Goal: Browse casually

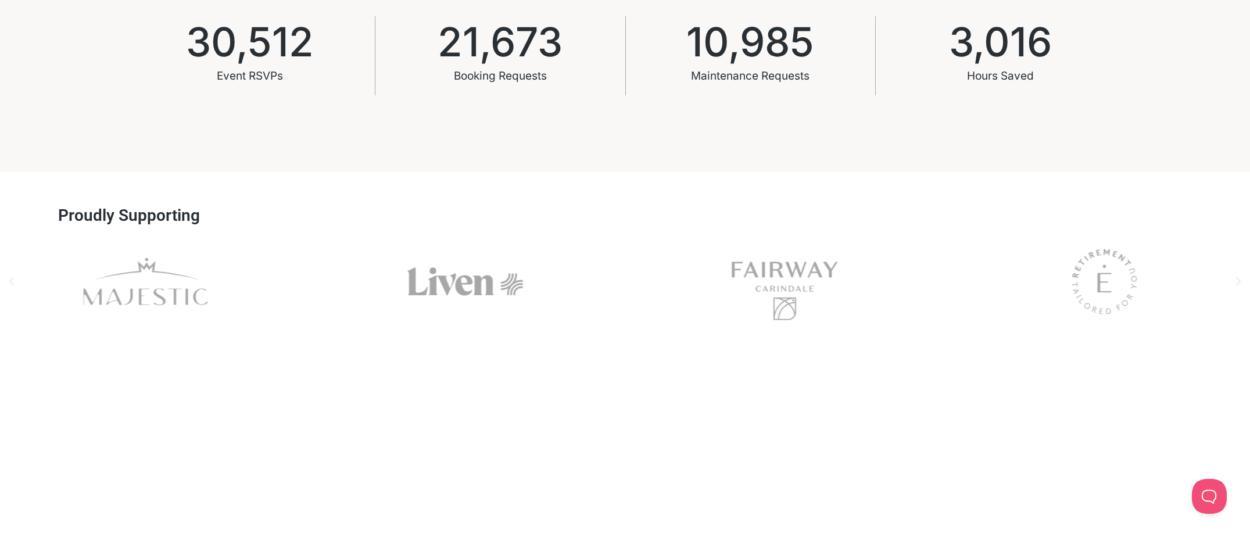
scroll to position [987, 0]
click at [640, 285] on div "Fairway" at bounding box center [785, 281] width 291 height 94
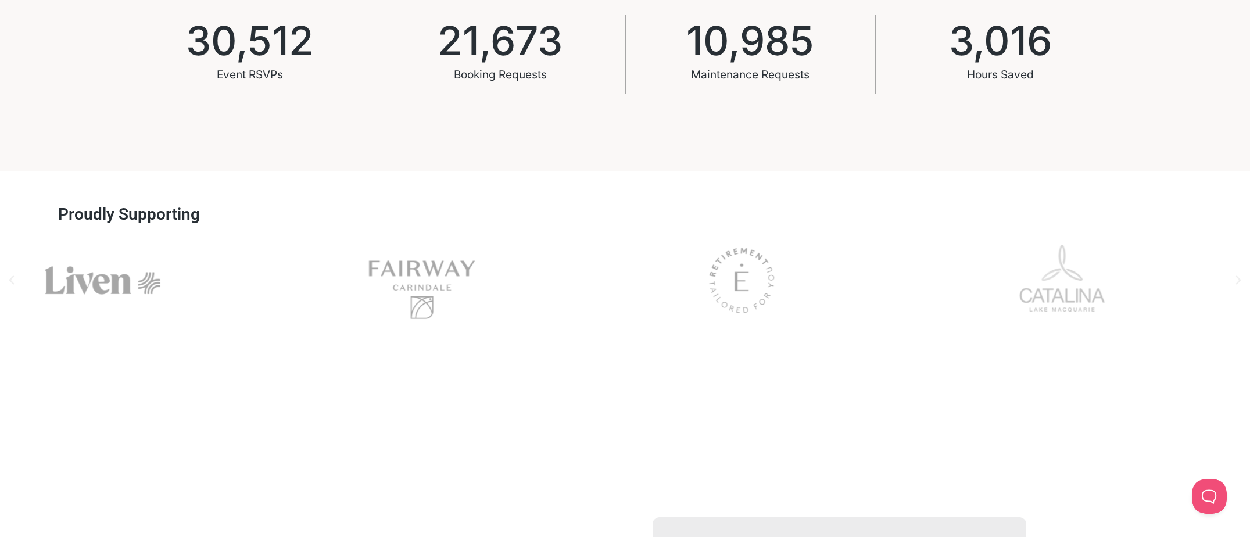
click at [917, 286] on div "Picture2" at bounding box center [1062, 281] width 291 height 94
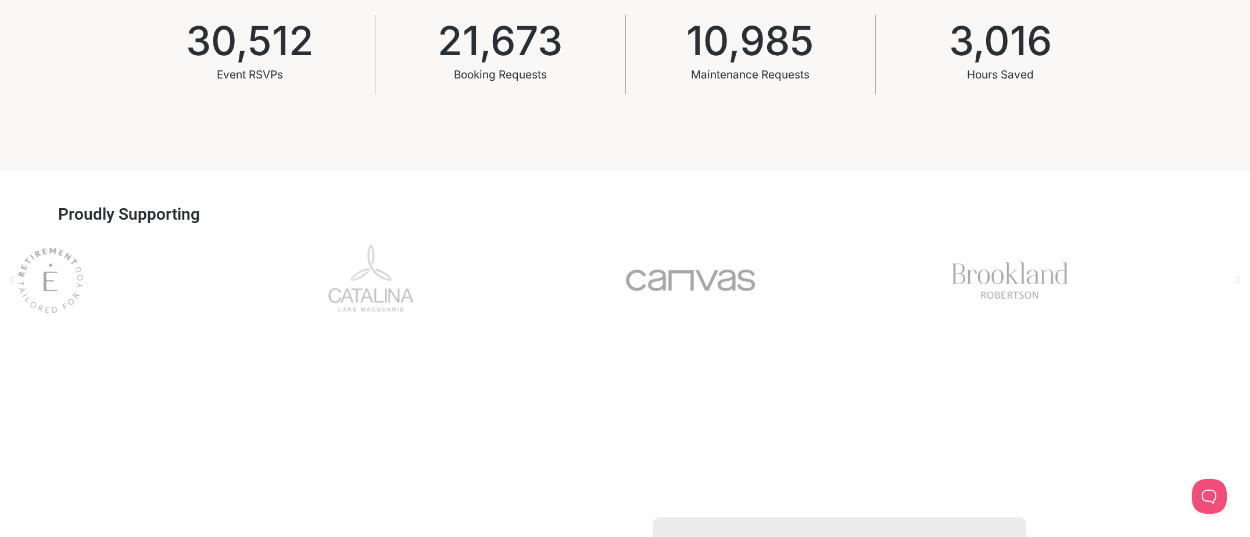
click at [785, 301] on div "Canvas" at bounding box center [690, 281] width 291 height 94
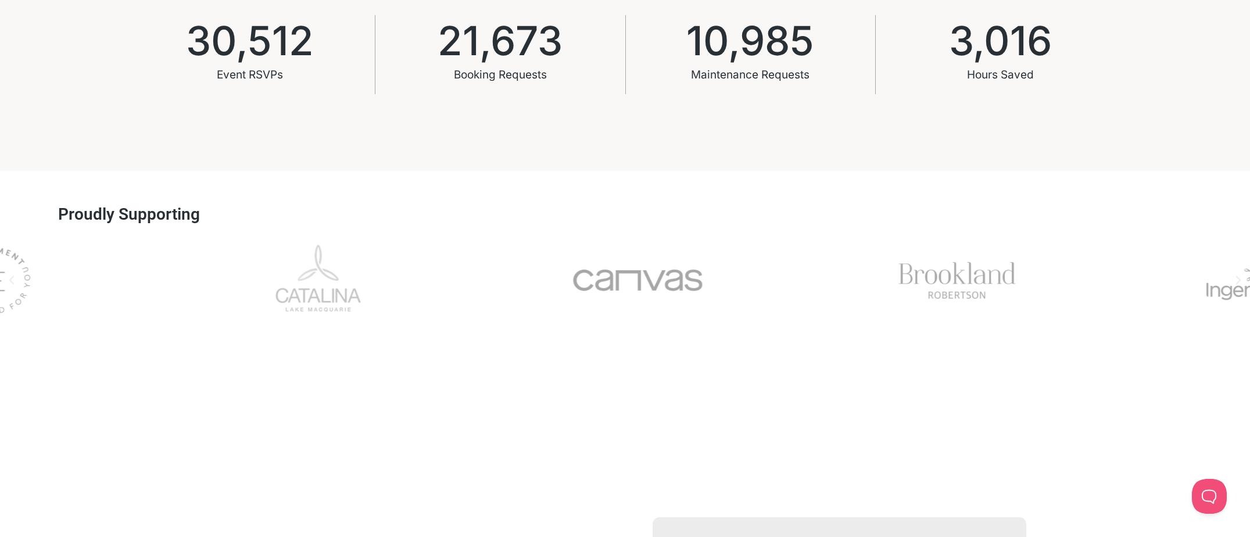
click at [903, 299] on div "Brookland" at bounding box center [957, 281] width 291 height 94
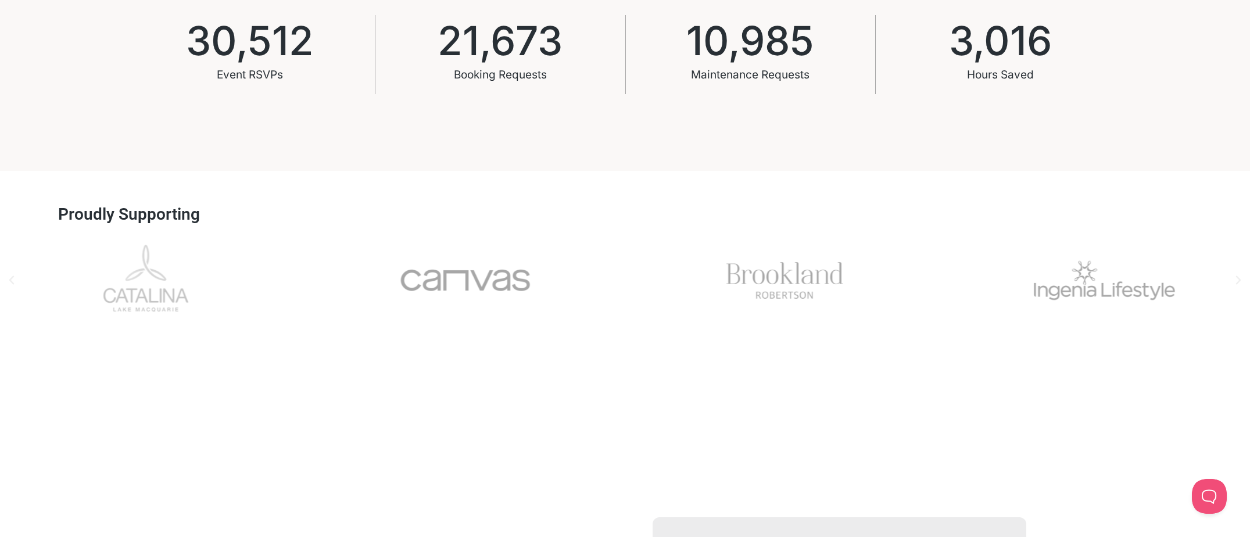
click at [856, 288] on div "Brookland" at bounding box center [785, 281] width 291 height 94
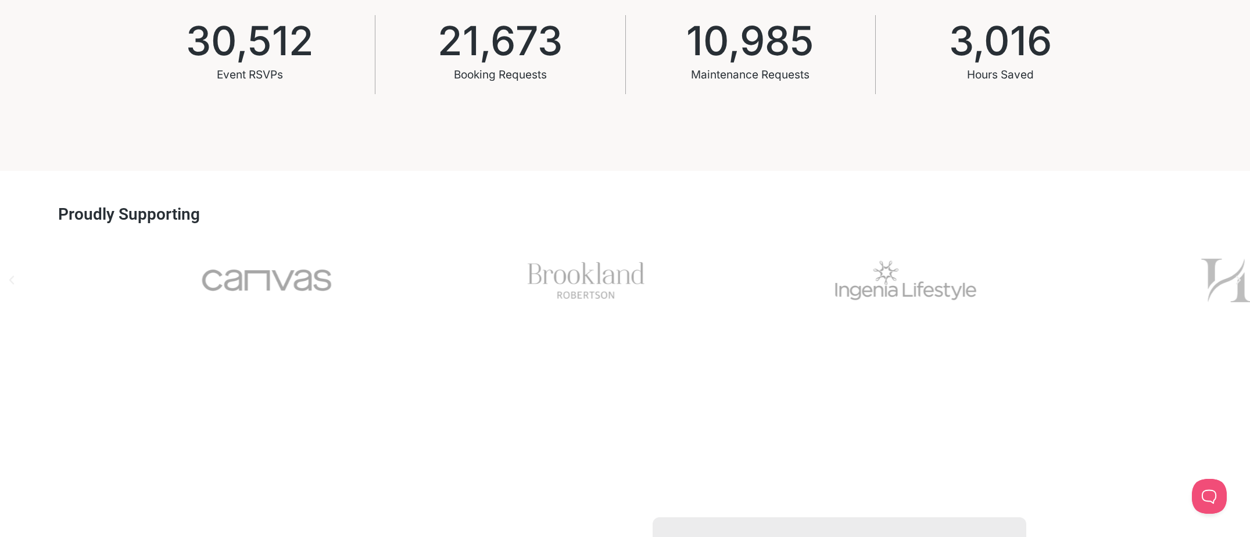
click at [906, 291] on div "Ingenia" at bounding box center [906, 281] width 291 height 94
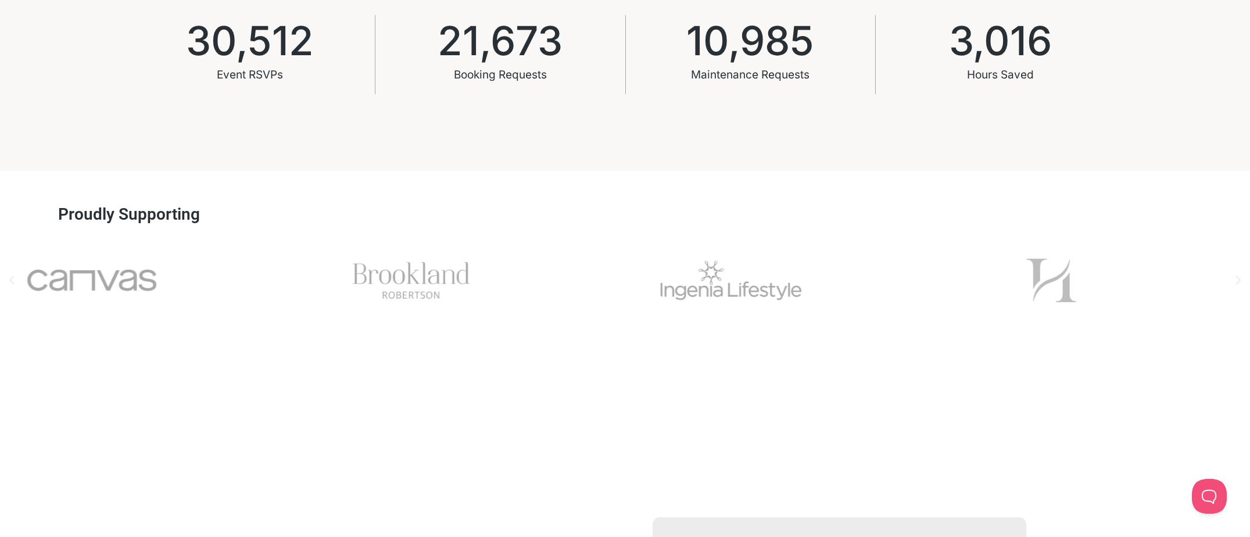
click at [939, 292] on div "Picture1" at bounding box center [1051, 281] width 291 height 94
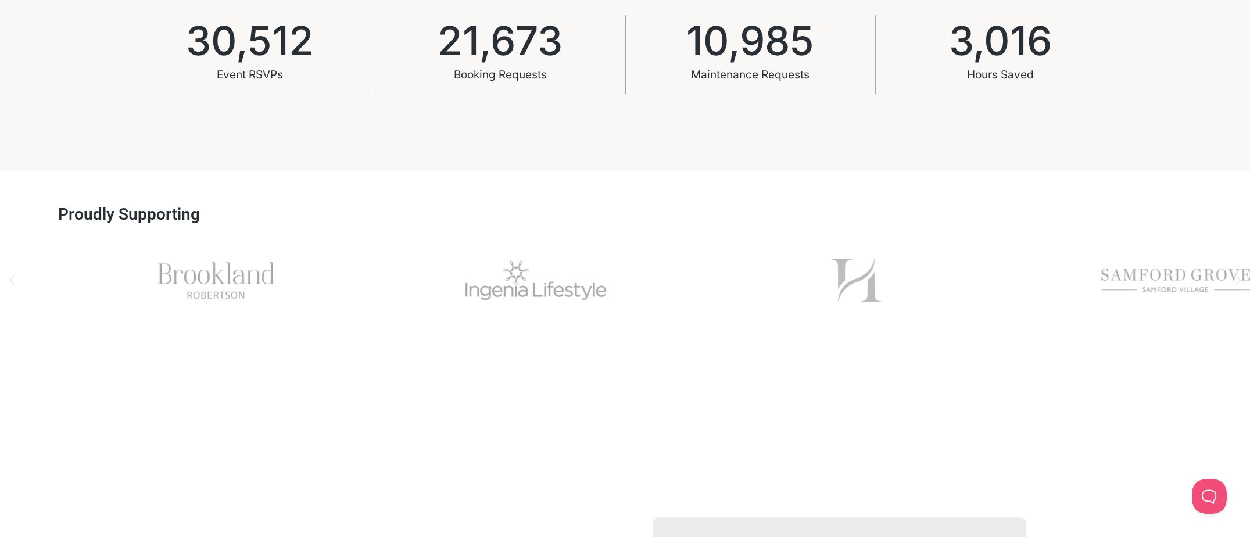
click at [911, 294] on div "Picture1" at bounding box center [856, 281] width 291 height 94
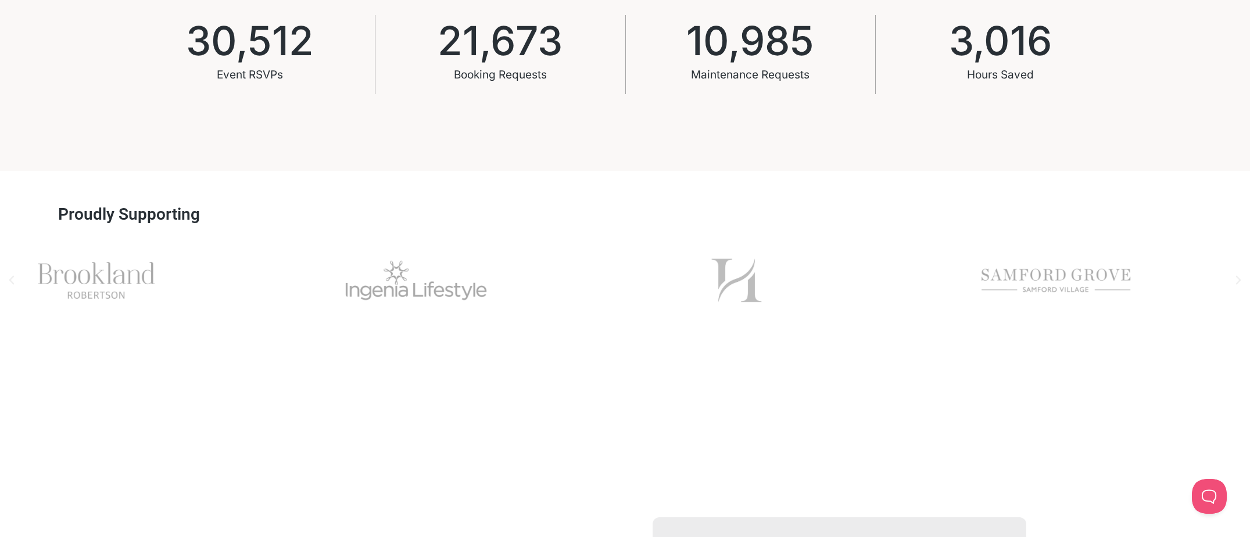
click at [973, 303] on div "Samford Grove" at bounding box center [1056, 281] width 291 height 94
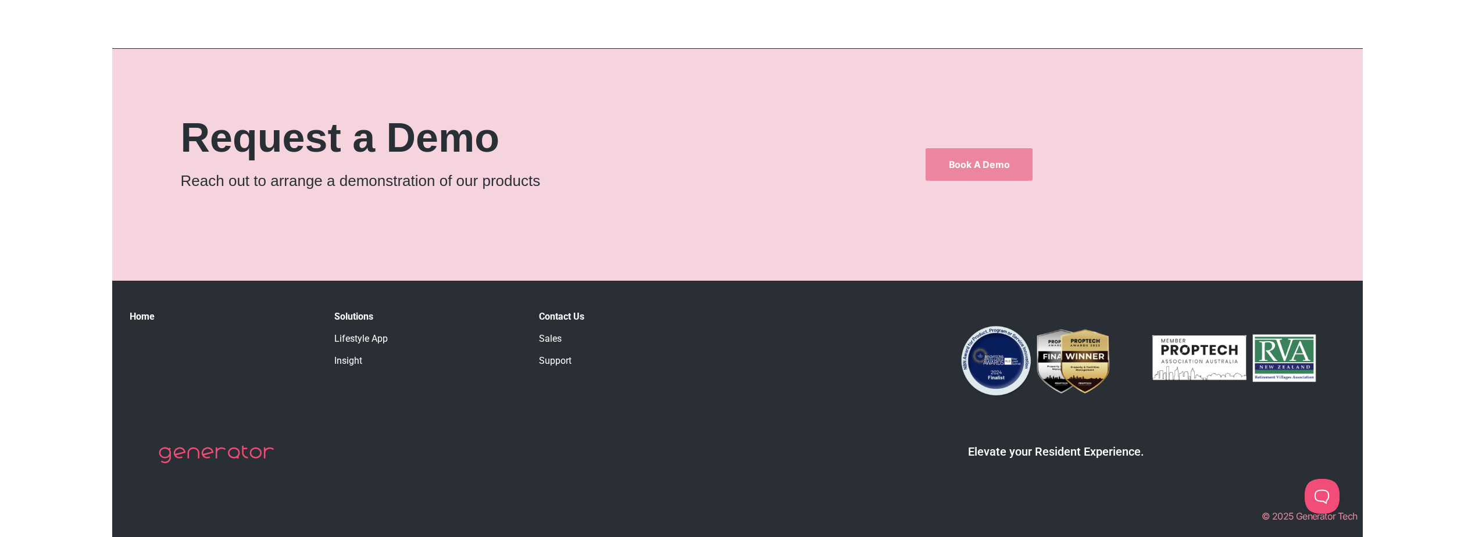
scroll to position [7389, 0]
